Goal: Obtain resource: Obtain resource

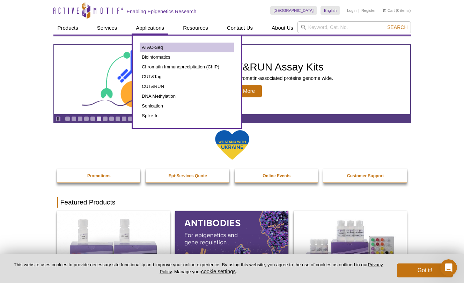
click at [151, 46] on link "ATAC-Seq" at bounding box center [187, 48] width 94 height 10
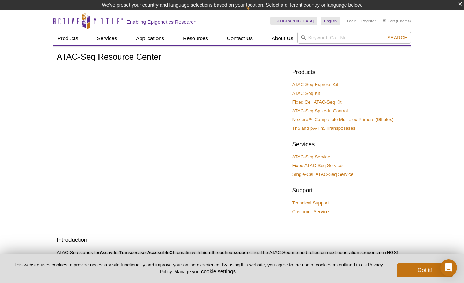
click at [326, 84] on link "ATAC-Seq Express Kit" at bounding box center [315, 85] width 46 height 6
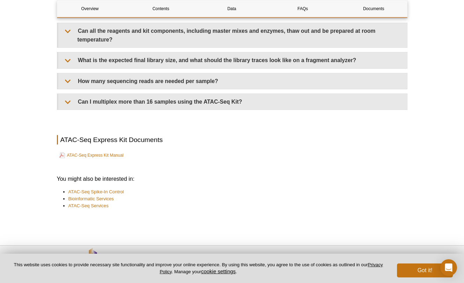
scroll to position [1686, 0]
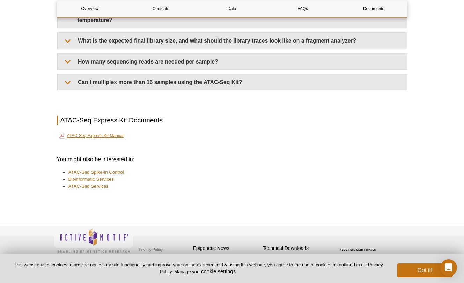
click at [107, 133] on link "ATAC-Seq Express Kit Manual" at bounding box center [91, 136] width 64 height 8
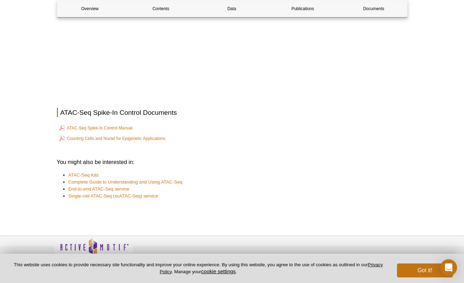
scroll to position [1316, 0]
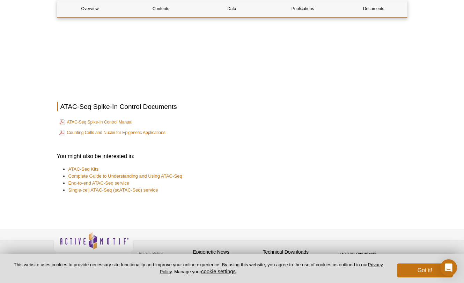
click at [113, 124] on link "ATAC-Seq Spike-In Control Manual" at bounding box center [95, 122] width 73 height 8
